Goal: Transaction & Acquisition: Purchase product/service

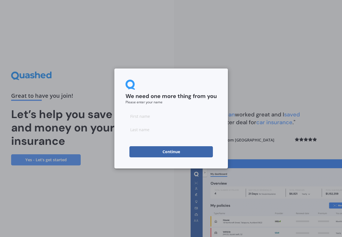
drag, startPoint x: 157, startPoint y: 114, endPoint x: 161, endPoint y: 117, distance: 4.9
click at [158, 114] on input at bounding box center [170, 115] width 91 height 11
type input "[PERSON_NAME]"
click at [147, 154] on button "Continue" at bounding box center [170, 151] width 83 height 11
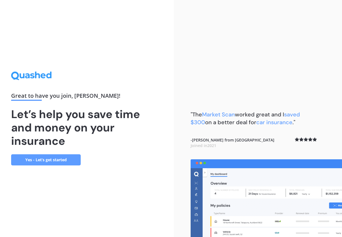
click at [44, 159] on link "Yes - Let’s get started" at bounding box center [46, 159] width 70 height 11
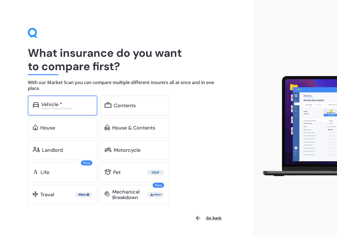
click at [53, 109] on div "Excludes commercial vehicles" at bounding box center [66, 108] width 51 height 2
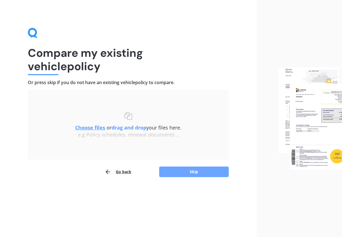
click at [195, 171] on button "Skip" at bounding box center [194, 171] width 70 height 11
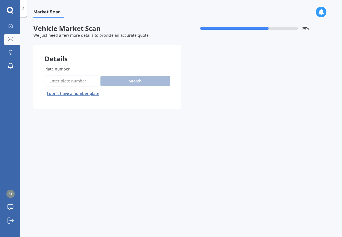
click at [70, 82] on input "Plate number" at bounding box center [71, 81] width 54 height 12
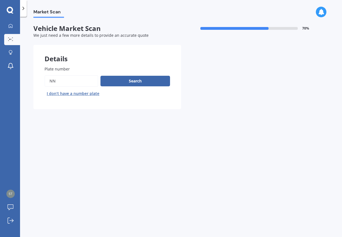
type input "n"
type input "nqy166"
click at [136, 81] on button "Search" at bounding box center [135, 81] width 70 height 11
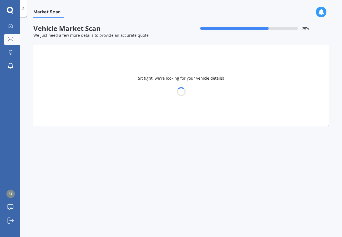
select select "SUZUKI"
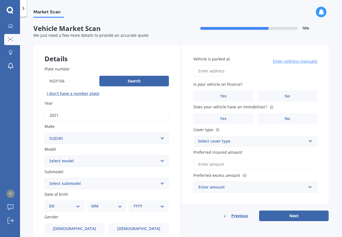
scroll to position [63, 0]
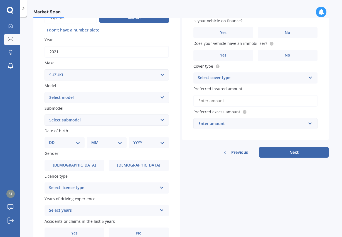
click at [76, 98] on select "Select model Aerio Alto APV Van Baleno Cappuccino Carry Truck Carry van Celerio…" at bounding box center [106, 97] width 124 height 11
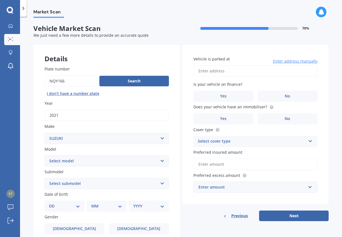
scroll to position [92, 0]
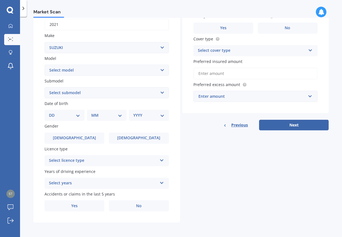
select select "27"
click option "27" at bounding box center [0, 0] width 0 height 0
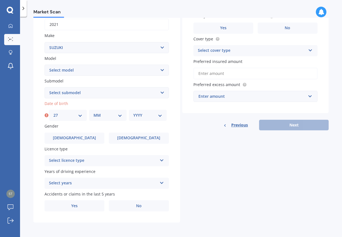
click at [122, 113] on div "MM 01 02 03 04 05 06 07 08 09 10 11 12" at bounding box center [108, 115] width 38 height 11
click at [93, 112] on select "MM 01 02 03 04 05 06 07 08 09 10 11 12" at bounding box center [107, 115] width 29 height 6
select select "09"
click option "09" at bounding box center [0, 0] width 0 height 0
select select "1970"
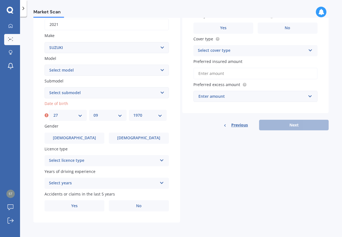
click option "1970" at bounding box center [0, 0] width 0 height 0
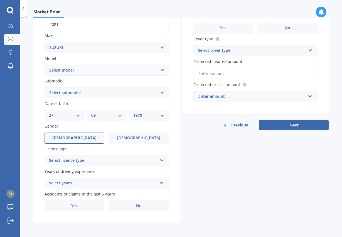
click at [69, 135] on label "[DEMOGRAPHIC_DATA]" at bounding box center [74, 137] width 60 height 11
click at [0, 0] on input "[DEMOGRAPHIC_DATA]" at bounding box center [0, 0] width 0 height 0
click at [80, 162] on div "Select licence type" at bounding box center [103, 160] width 108 height 7
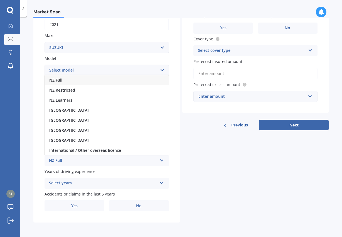
click at [63, 80] on div "NZ Full" at bounding box center [107, 80] width 124 height 10
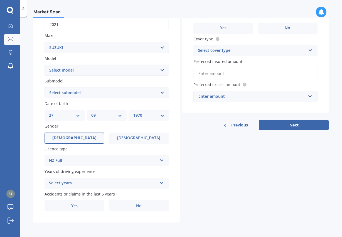
click at [102, 182] on div "Select years" at bounding box center [103, 183] width 108 height 7
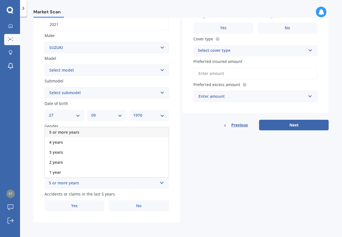
click at [85, 184] on div "5 or more years" at bounding box center [103, 183] width 108 height 7
click at [73, 132] on div "Gender [DEMOGRAPHIC_DATA] [DEMOGRAPHIC_DATA]" at bounding box center [106, 133] width 124 height 20
click at [71, 132] on div "Gender [DEMOGRAPHIC_DATA] [DEMOGRAPHIC_DATA]" at bounding box center [106, 133] width 124 height 20
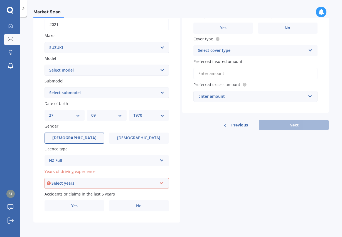
click at [103, 186] on div "Select years" at bounding box center [103, 183] width 105 height 6
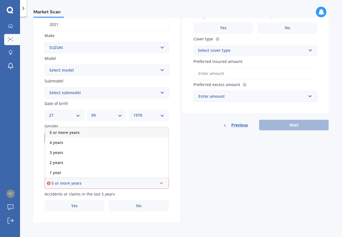
click at [69, 133] on span "5 or more years" at bounding box center [65, 132] width 30 height 5
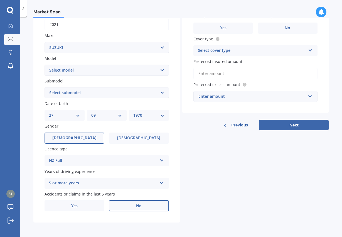
click at [122, 208] on label "No" at bounding box center [139, 205] width 60 height 11
click at [0, 0] on input "No" at bounding box center [0, 0] width 0 height 0
click at [74, 90] on select "Select submodel" at bounding box center [106, 92] width 124 height 11
select select "JIMNY 4WD"
click option "Jimny 4WD" at bounding box center [0, 0] width 0 height 0
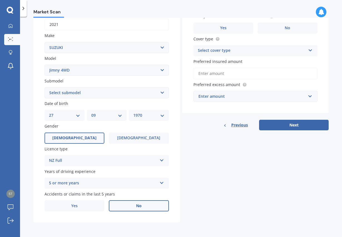
select select "SIERRA 1.5"
click option "Sierra 1.5" at bounding box center [0, 0] width 0 height 0
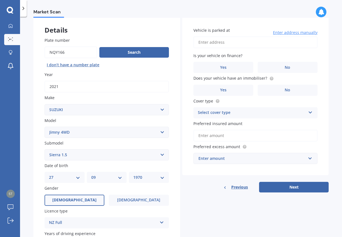
click at [226, 43] on input "Vehicle is parked at" at bounding box center [255, 42] width 124 height 12
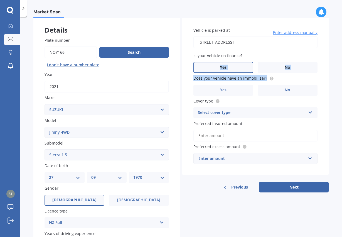
type input "[STREET_ADDRESS]"
click at [285, 68] on span "No" at bounding box center [288, 67] width 6 height 5
click at [0, 0] on input "No" at bounding box center [0, 0] width 0 height 0
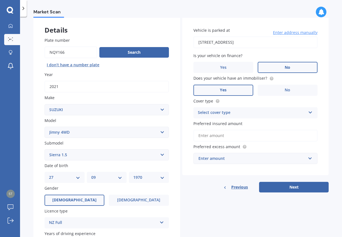
click at [238, 94] on label "Yes" at bounding box center [223, 90] width 60 height 11
click at [0, 0] on input "Yes" at bounding box center [0, 0] width 0 height 0
click at [230, 114] on div "Select cover type" at bounding box center [252, 112] width 108 height 7
click at [226, 125] on div "Comprehensive" at bounding box center [256, 123] width 124 height 10
click at [258, 135] on input "Preferred insured amount" at bounding box center [255, 136] width 124 height 12
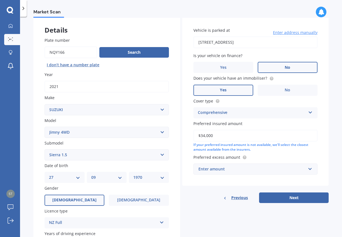
type input "$34,000"
click at [235, 170] on div "Enter amount" at bounding box center [252, 169] width 108 height 6
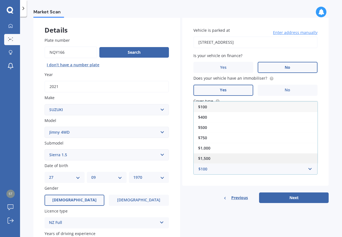
click at [201, 160] on span "$1,500" at bounding box center [204, 157] width 12 height 5
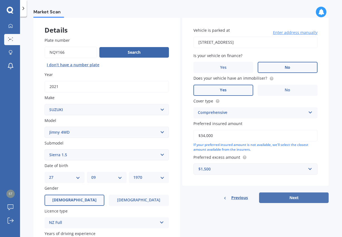
click at [291, 200] on button "Next" at bounding box center [294, 197] width 70 height 11
select select "27"
select select "09"
select select "1970"
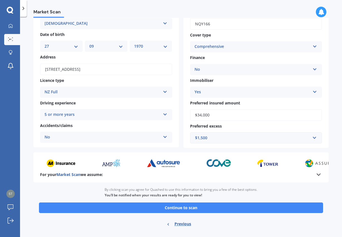
scroll to position [51, 0]
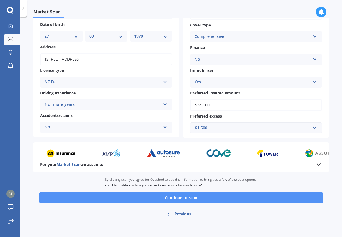
click at [172, 197] on button "Continue to scan" at bounding box center [181, 197] width 284 height 11
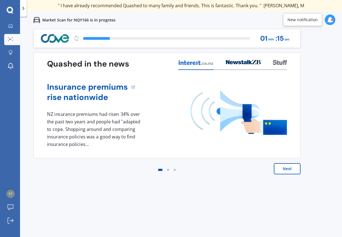
click at [130, 21] on div "Market Scan for NQY166 is in progress" at bounding box center [181, 20] width 322 height 18
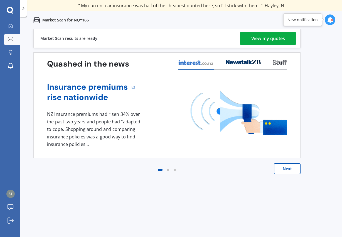
click at [268, 38] on div "View my quotes" at bounding box center [268, 38] width 34 height 13
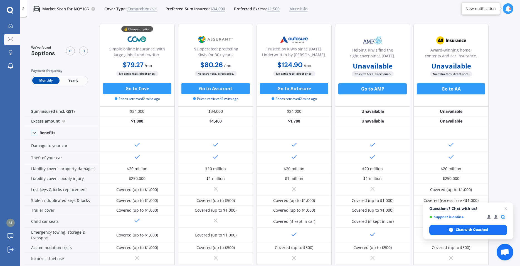
click at [270, 10] on span "$1,500" at bounding box center [273, 9] width 12 height 6
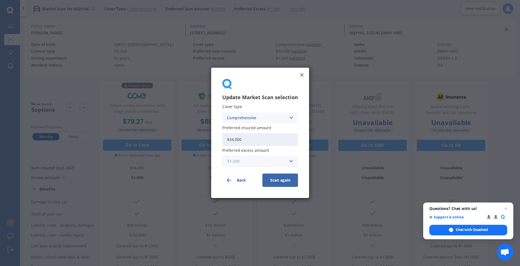
click at [293, 160] on input "text" at bounding box center [258, 161] width 71 height 11
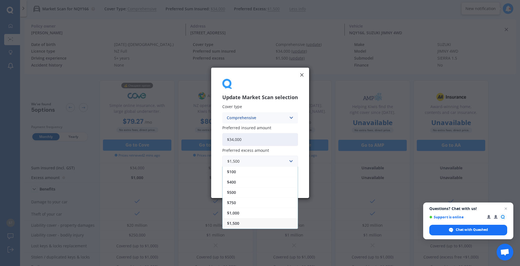
click at [238, 214] on span "$1,000" at bounding box center [233, 213] width 12 height 4
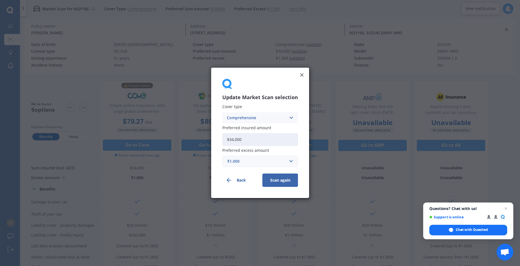
click at [283, 181] on button "Scan again" at bounding box center [280, 180] width 36 height 13
